Goal: Transaction & Acquisition: Purchase product/service

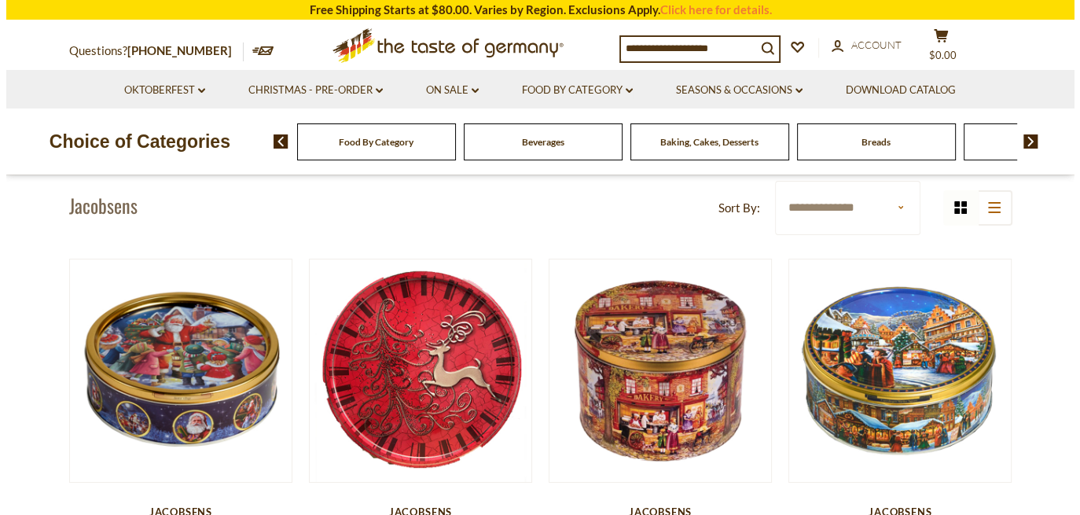
scroll to position [236, 0]
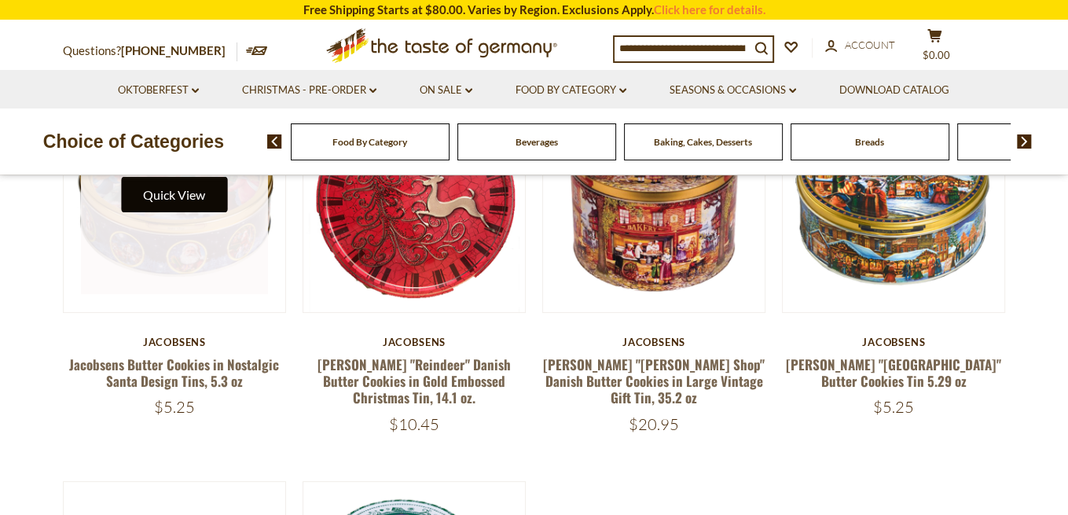
click at [190, 212] on button "Quick View" at bounding box center [174, 194] width 106 height 35
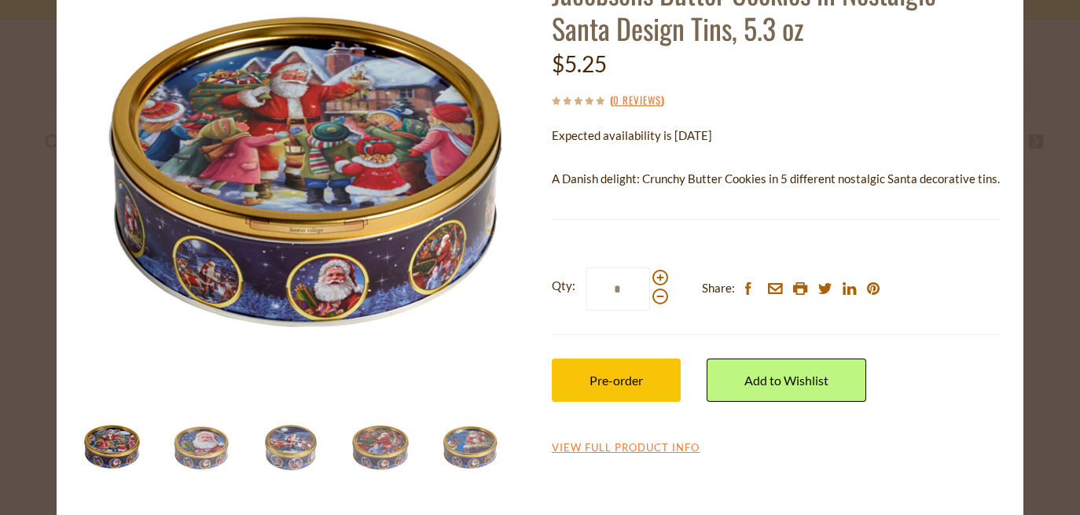
scroll to position [141, 0]
click at [664, 455] on link "View Full Product Info" at bounding box center [626, 448] width 148 height 14
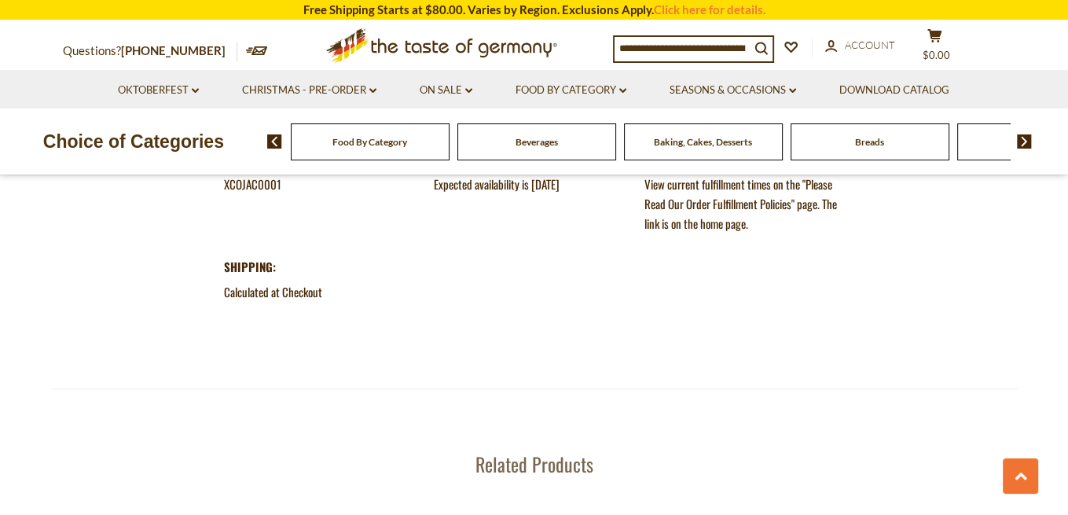
scroll to position [1886, 0]
